Goal: Use online tool/utility: Use online tool/utility

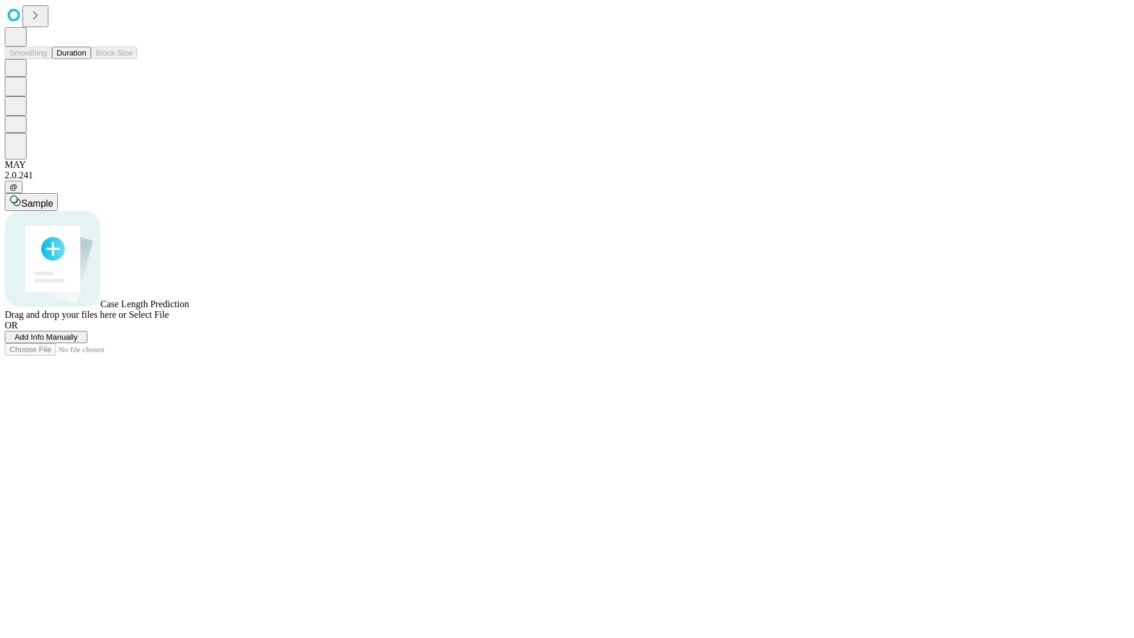
click at [169, 320] on span "Select File" at bounding box center [149, 315] width 40 height 10
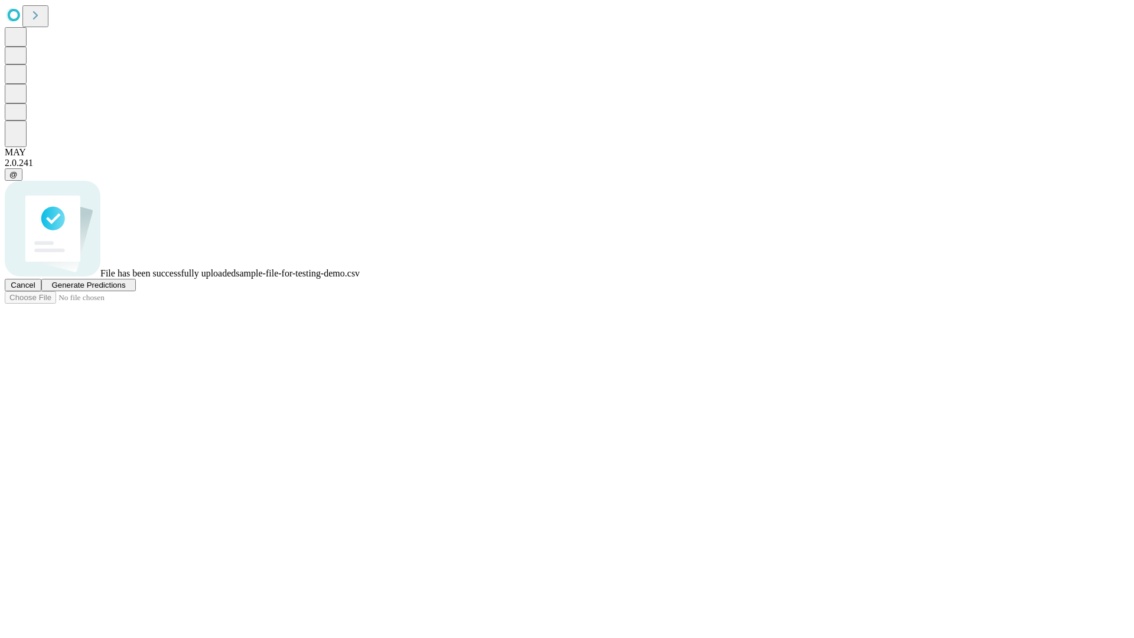
click at [125, 289] on span "Generate Predictions" at bounding box center [88, 285] width 74 height 9
